Goal: Task Accomplishment & Management: Manage account settings

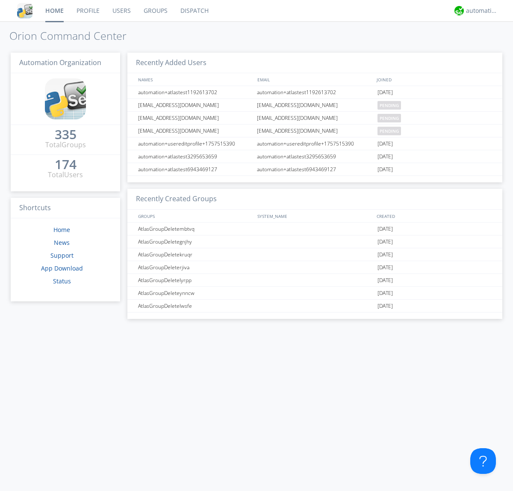
click at [121, 11] on link "Users" at bounding box center [121, 10] width 31 height 21
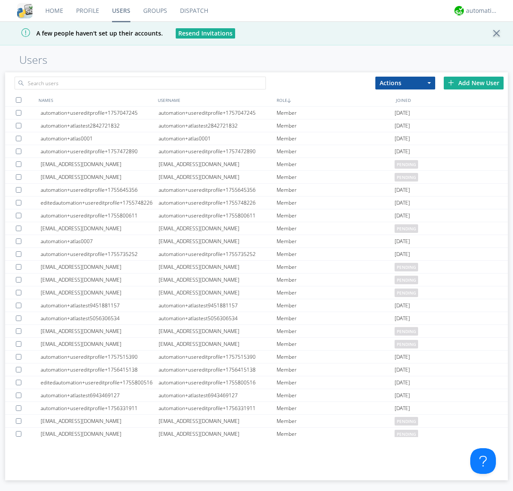
click at [474, 83] on div "Add New User" at bounding box center [474, 83] width 60 height 13
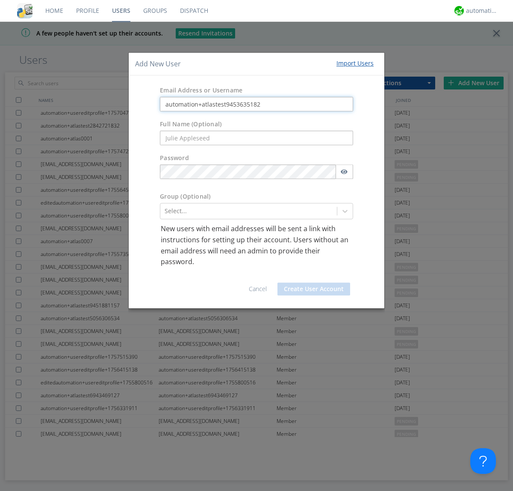
type input "automation+atlastest9453635182"
click at [249, 211] on div at bounding box center [249, 211] width 168 height 10
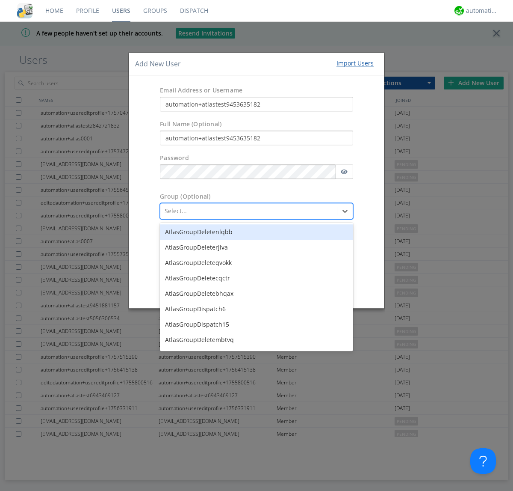
click at [314, 288] on button "Create User Account" at bounding box center [314, 288] width 73 height 13
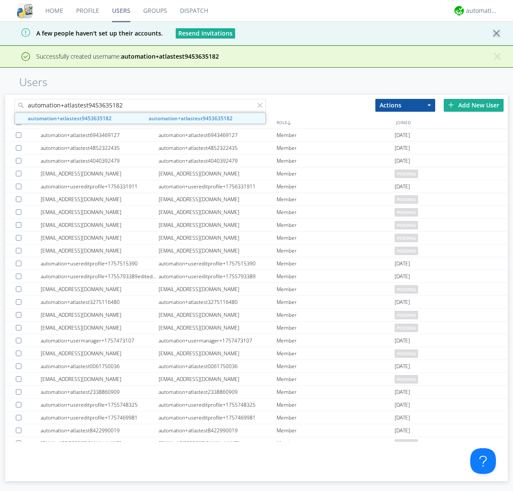
type input "automation+atlastest9453635182"
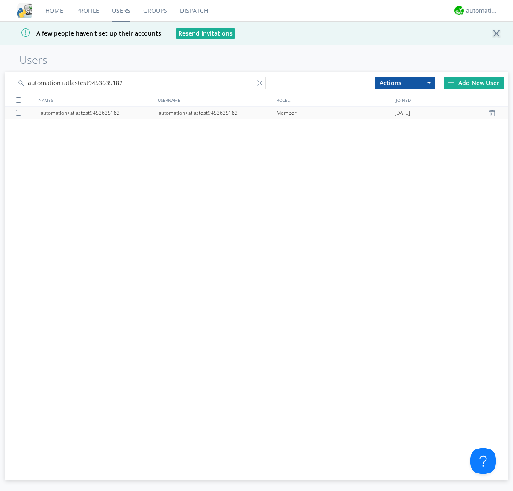
click at [217, 113] on div "automation+atlastest9453635182" at bounding box center [218, 113] width 118 height 13
